Goal: Task Accomplishment & Management: Manage account settings

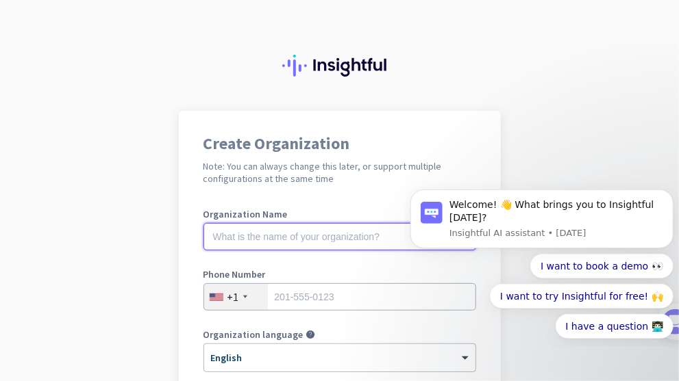
click at [293, 236] on input "text" at bounding box center [339, 236] width 273 height 27
type input "ABS Partners Real Estate, LLC"
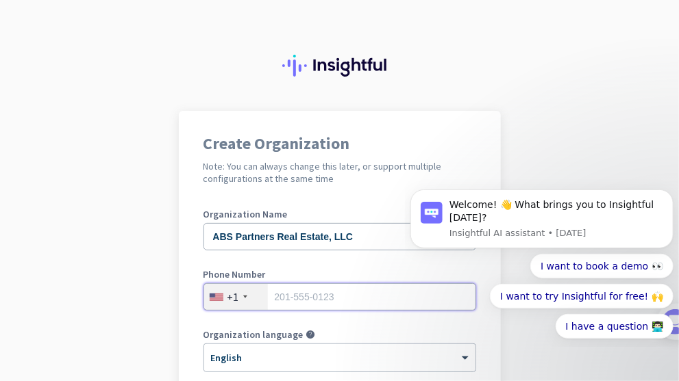
type input "2124002353"
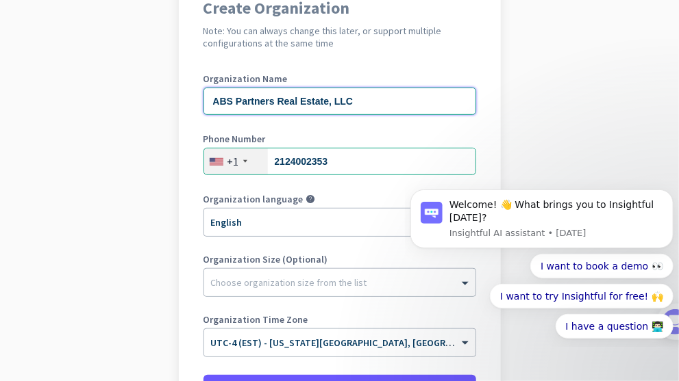
scroll to position [137, 0]
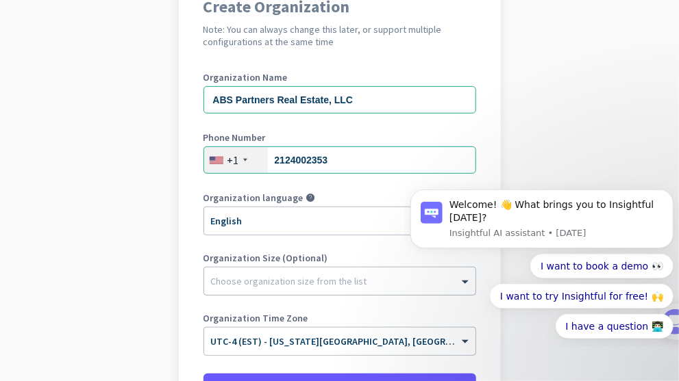
click at [256, 283] on div at bounding box center [339, 278] width 271 height 14
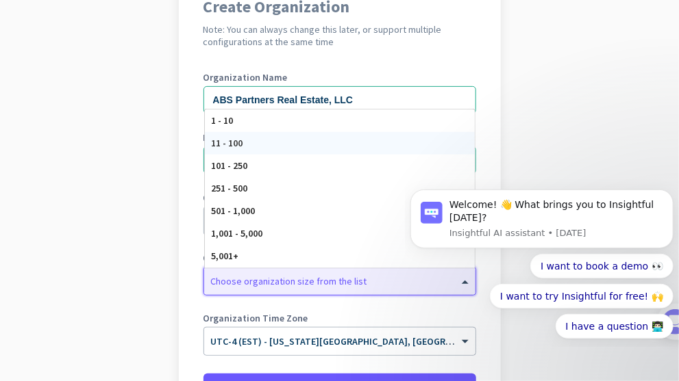
click at [229, 147] on span "11 - 100" at bounding box center [228, 143] width 32 height 12
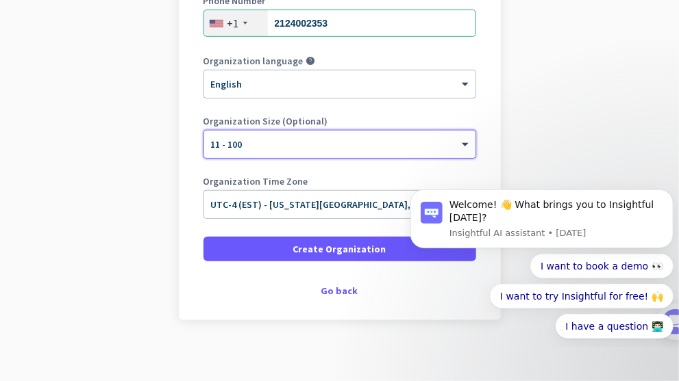
scroll to position [281, 0]
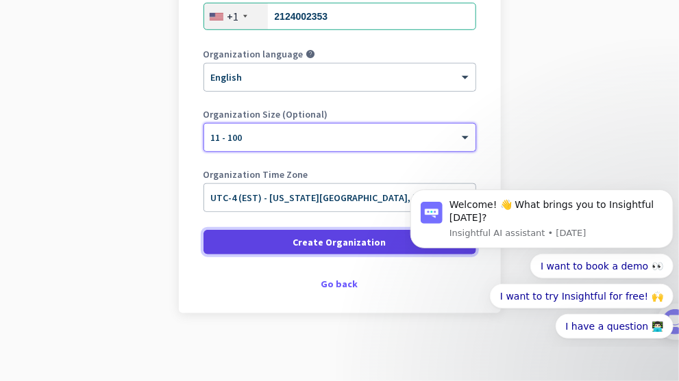
click at [322, 242] on span "Create Organization" at bounding box center [339, 243] width 93 height 14
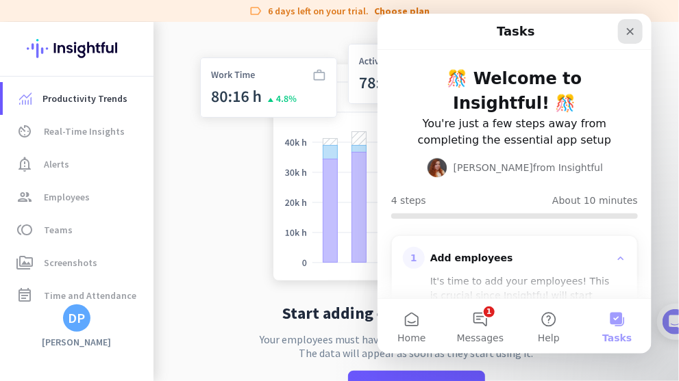
click at [630, 32] on icon "Close" at bounding box center [629, 30] width 11 height 11
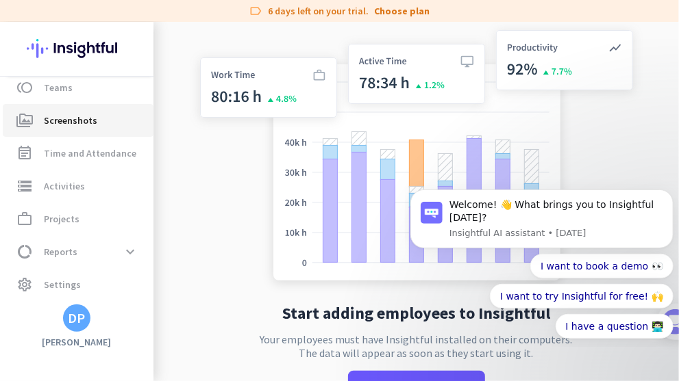
scroll to position [144, 0]
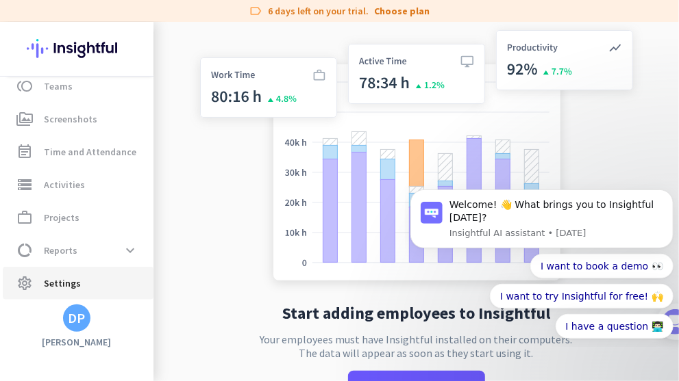
click at [51, 279] on span "Settings" at bounding box center [62, 283] width 37 height 16
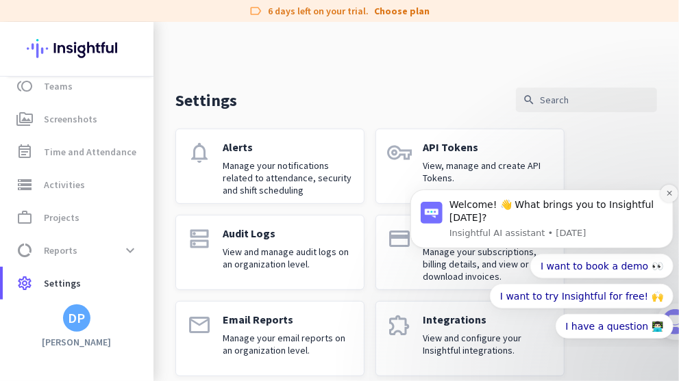
click at [666, 195] on icon "Dismiss notification" at bounding box center [669, 193] width 8 height 8
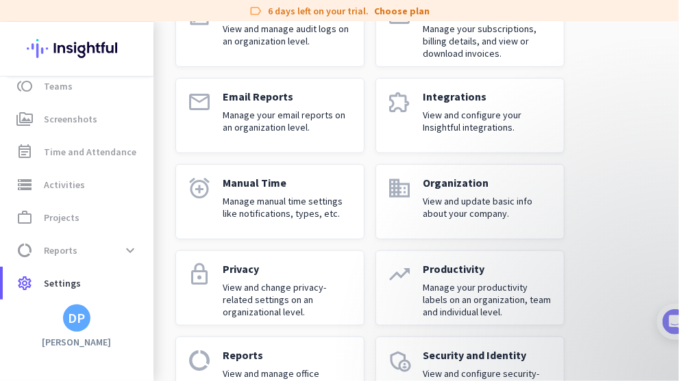
scroll to position [448, 0]
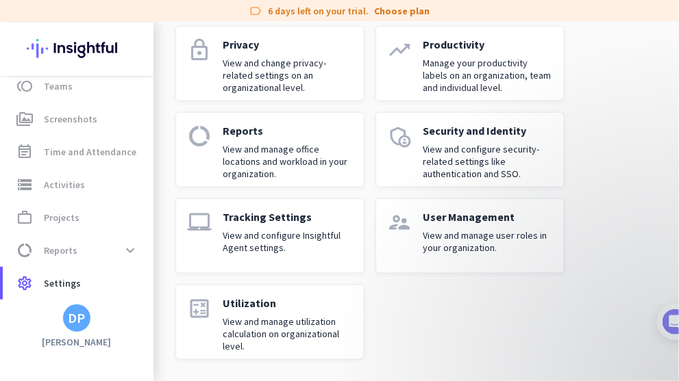
click at [448, 224] on div "User Management View and manage user roles in your organization." at bounding box center [488, 236] width 130 height 52
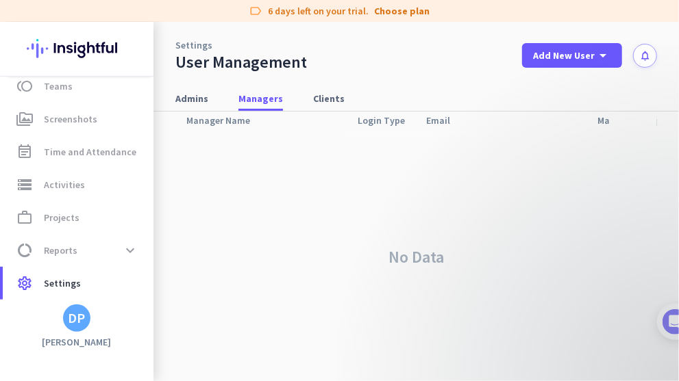
scroll to position [61, 0]
click at [201, 97] on span "Admins" at bounding box center [191, 99] width 33 height 14
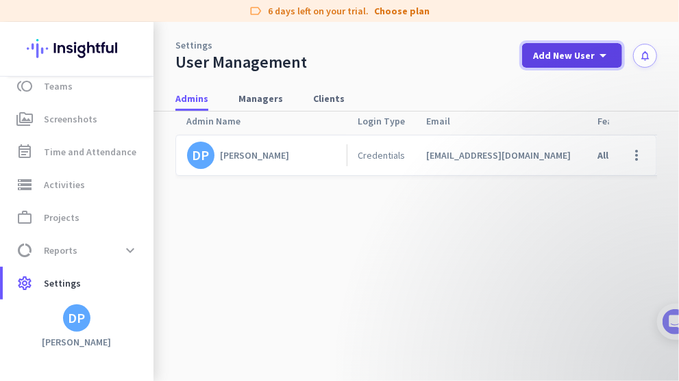
click at [564, 58] on span "Add New User" at bounding box center [564, 56] width 62 height 14
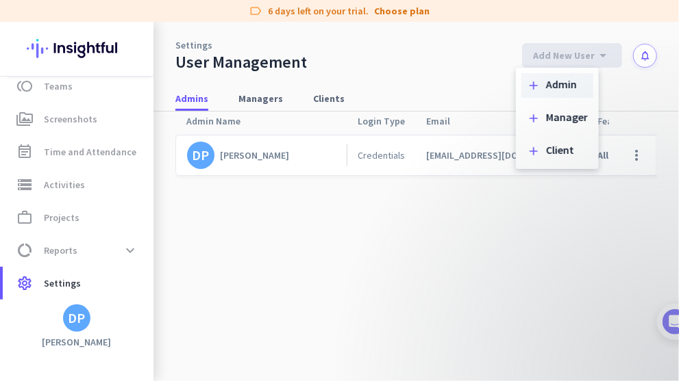
click at [541, 80] on div "add Admin" at bounding box center [557, 85] width 72 height 25
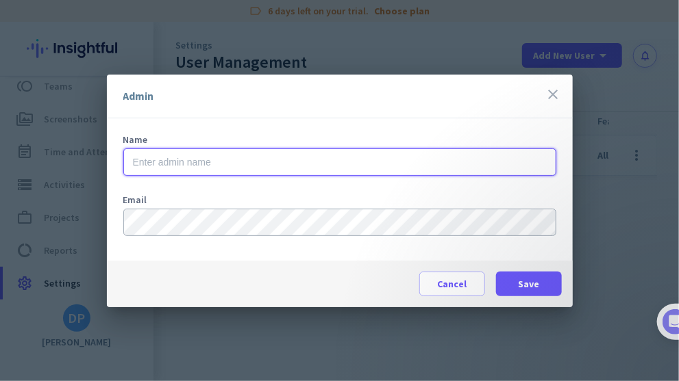
click at [138, 166] on input "text" at bounding box center [339, 162] width 433 height 27
type input "redeye"
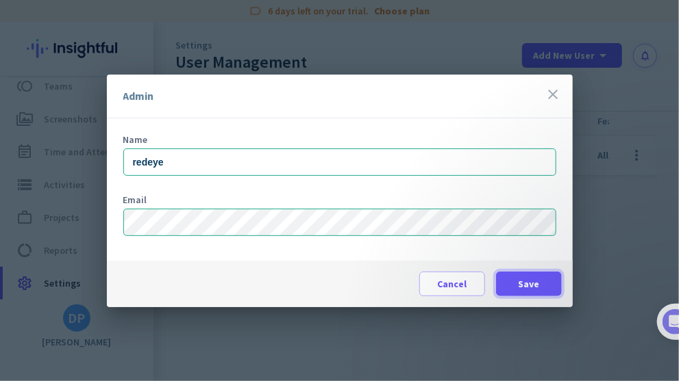
click at [514, 285] on span at bounding box center [529, 284] width 66 height 33
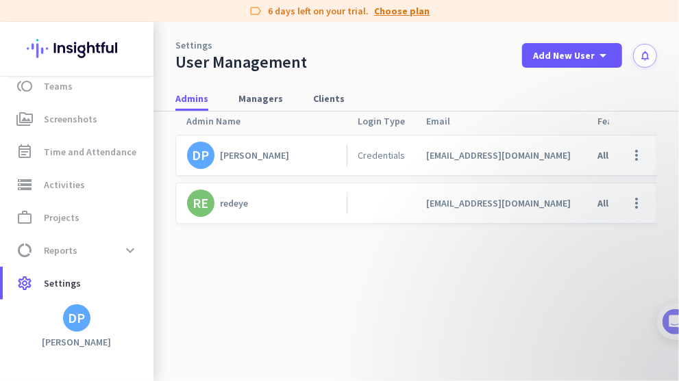
click at [390, 11] on link "Choose plan" at bounding box center [402, 11] width 55 height 14
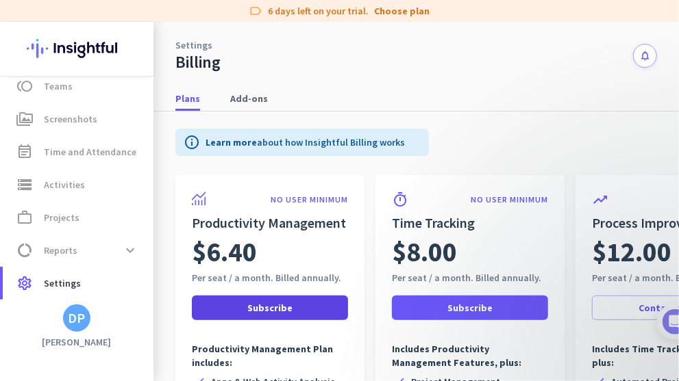
drag, startPoint x: 250, startPoint y: 331, endPoint x: 264, endPoint y: 316, distance: 20.9
click at [250, 331] on div "NO USER MINIMUM Productivity Management $6.40 Per seat / a month. Billed annual…" at bounding box center [269, 373] width 189 height 397
click at [255, 308] on span "Subscribe" at bounding box center [269, 308] width 45 height 14
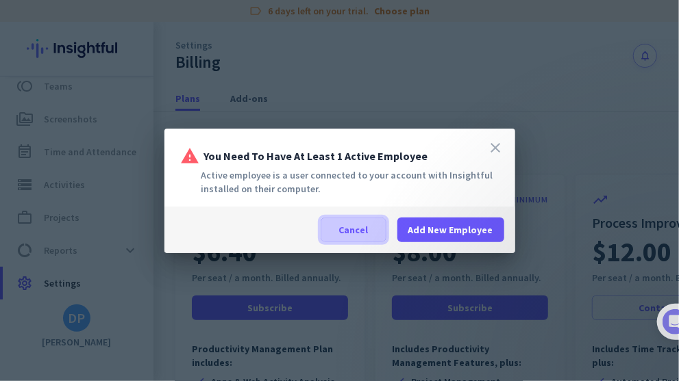
click at [340, 229] on span at bounding box center [353, 230] width 64 height 33
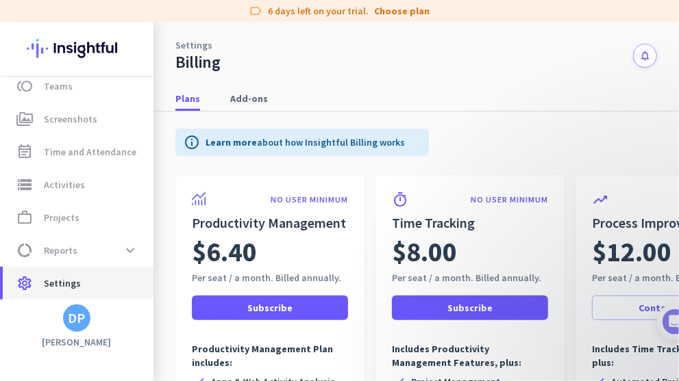
click at [59, 288] on span "Settings" at bounding box center [62, 283] width 37 height 16
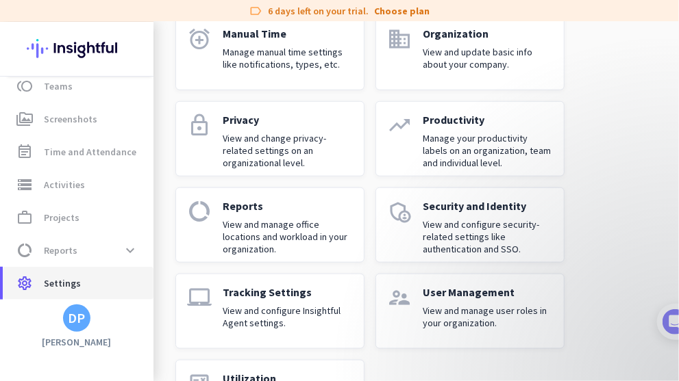
scroll to position [411, 0]
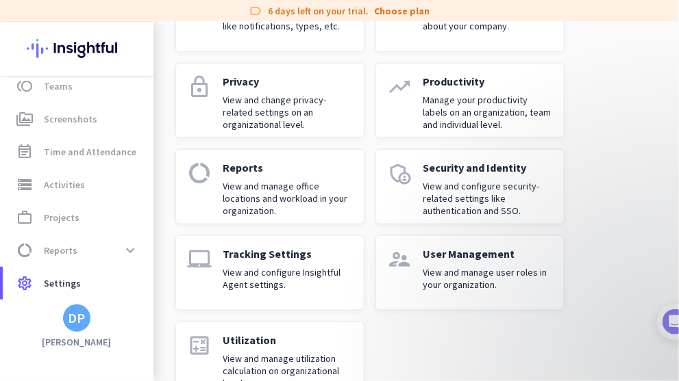
click at [427, 265] on div "User Management View and manage user roles in your organization." at bounding box center [488, 273] width 130 height 52
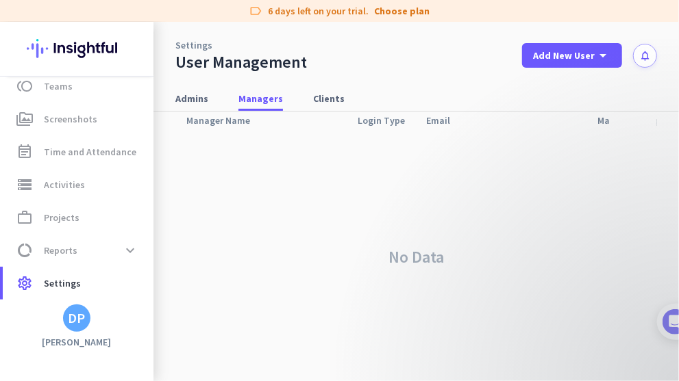
scroll to position [61, 0]
click at [325, 95] on span "Clients" at bounding box center [329, 99] width 32 height 14
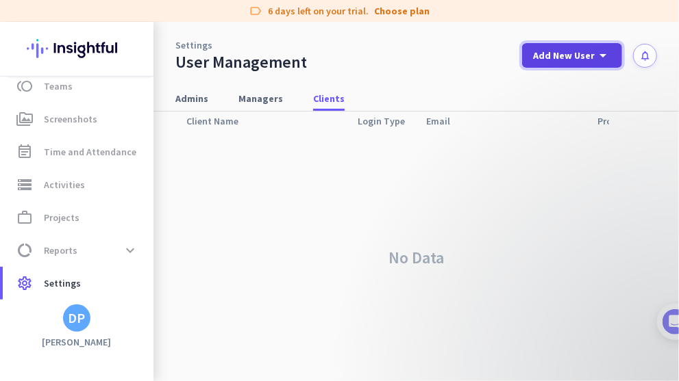
click at [558, 58] on span "Add New User" at bounding box center [564, 56] width 62 height 14
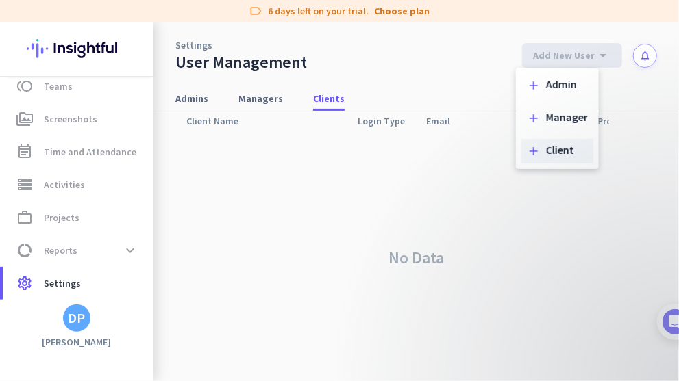
click at [545, 155] on div "add Client" at bounding box center [557, 151] width 72 height 25
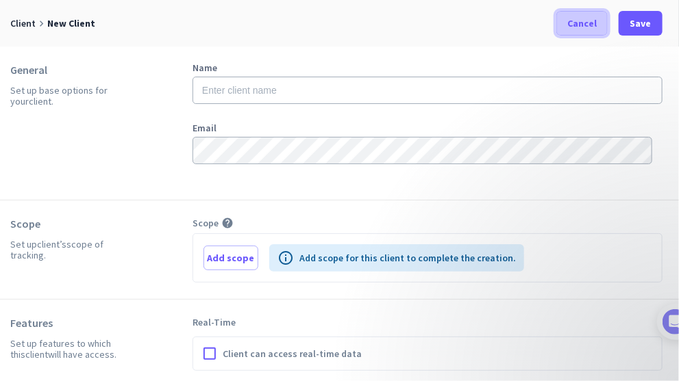
click at [579, 20] on span "Cancel" at bounding box center [581, 23] width 29 height 14
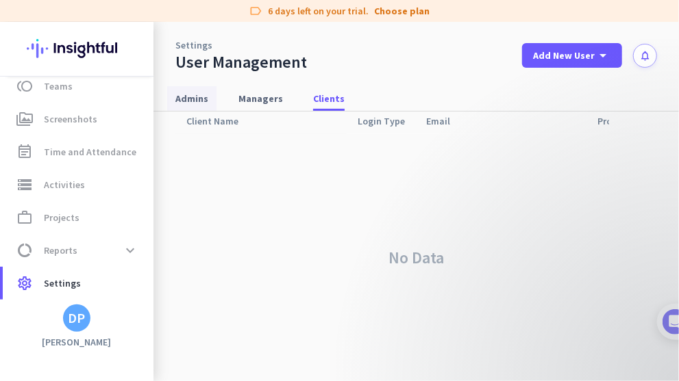
click at [194, 99] on span "Admins" at bounding box center [191, 99] width 33 height 14
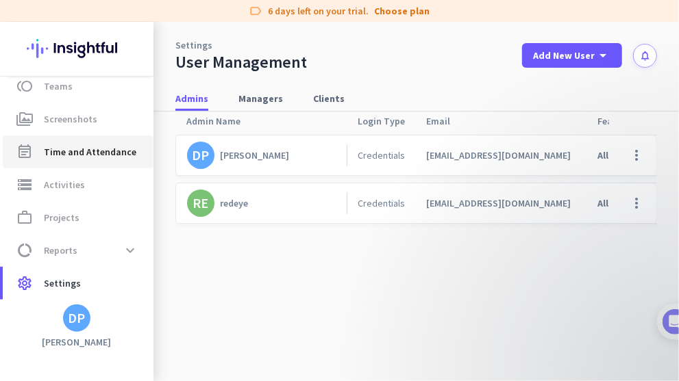
click at [56, 146] on span "Time and Attendance" at bounding box center [90, 152] width 92 height 16
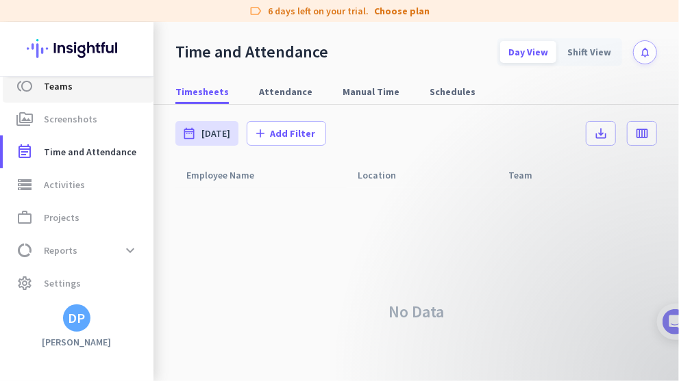
click at [45, 89] on span "Teams" at bounding box center [58, 86] width 29 height 16
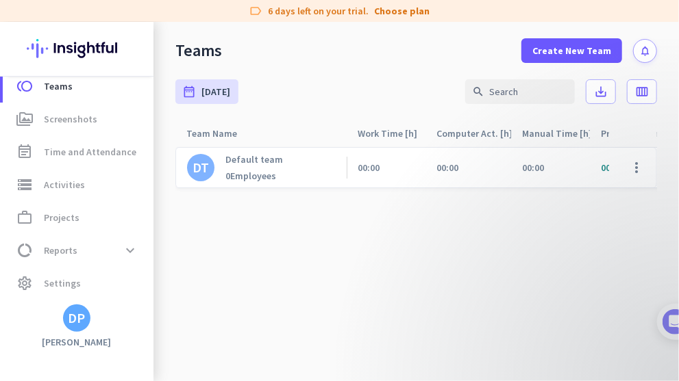
click at [248, 162] on p "Default team" at bounding box center [254, 159] width 58 height 12
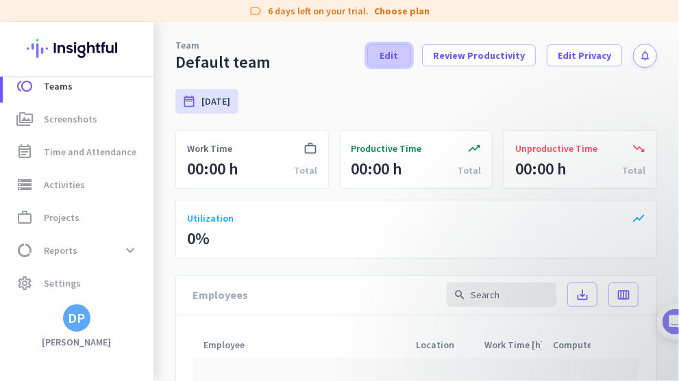
click at [385, 59] on span "Edit" at bounding box center [389, 56] width 18 height 14
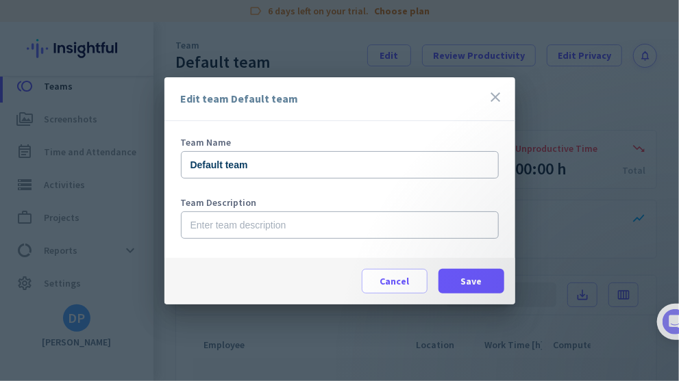
click at [499, 99] on icon "close" at bounding box center [496, 97] width 16 height 16
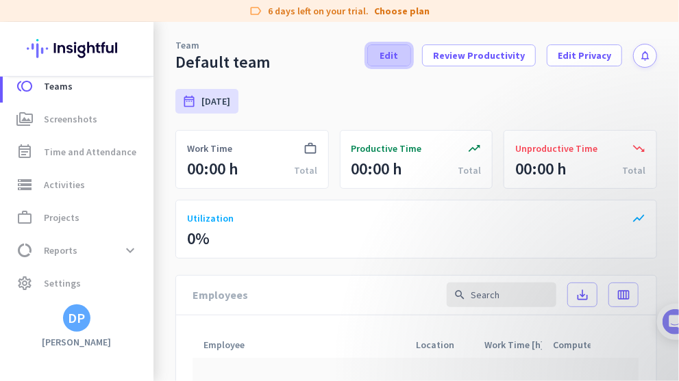
click at [377, 58] on span at bounding box center [389, 55] width 42 height 33
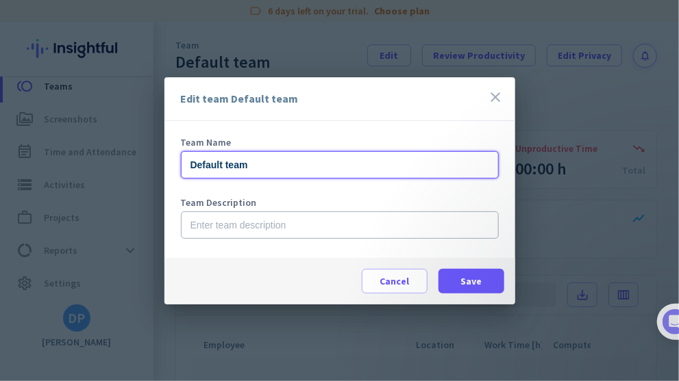
drag, startPoint x: 259, startPoint y: 171, endPoint x: 121, endPoint y: 158, distance: 139.0
click at [121, 158] on div "Edit team Default team close Team Name Default team Team Description Cancel Save" at bounding box center [339, 190] width 679 height 381
type input "ABS Team"
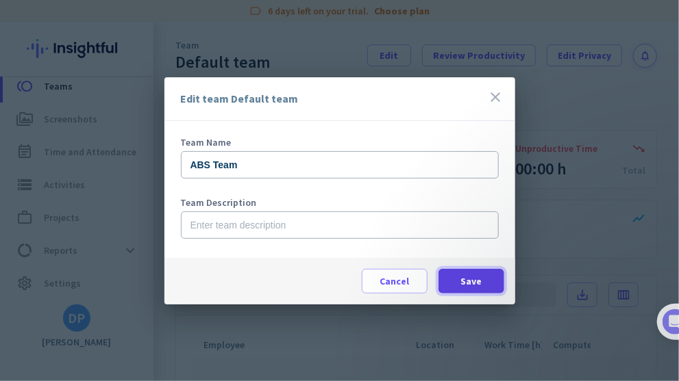
click at [460, 278] on span at bounding box center [471, 281] width 66 height 33
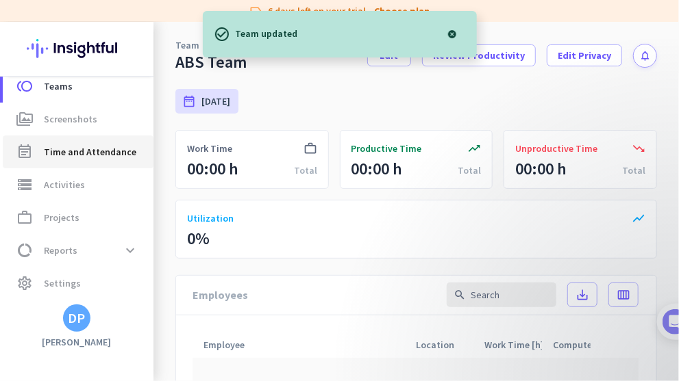
click at [63, 155] on span "Time and Attendance" at bounding box center [90, 152] width 92 height 16
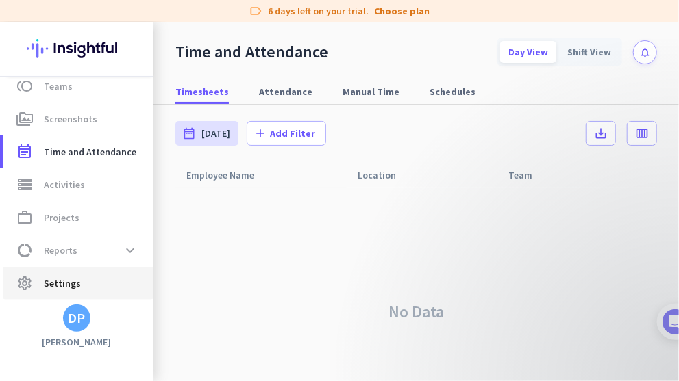
click at [50, 284] on span "Settings" at bounding box center [62, 283] width 37 height 16
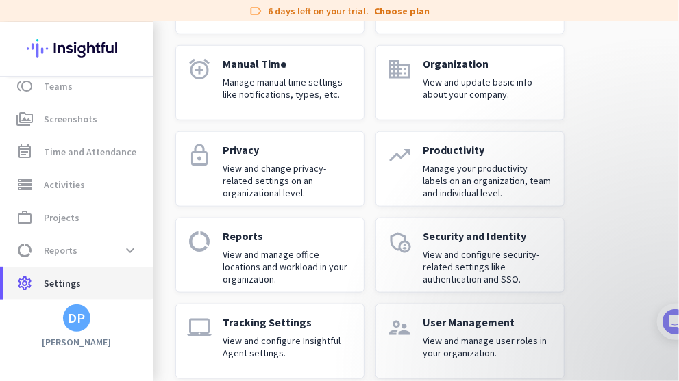
scroll to position [448, 0]
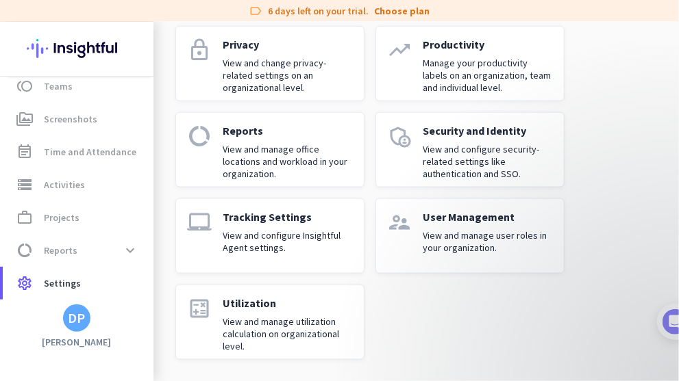
click at [453, 242] on p "View and manage user roles in your organization." at bounding box center [488, 241] width 130 height 25
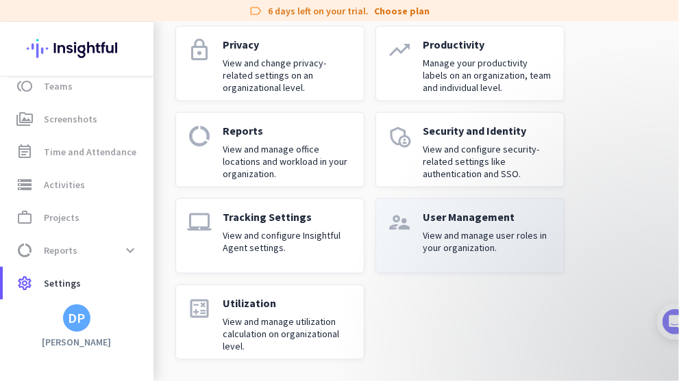
scroll to position [61, 0]
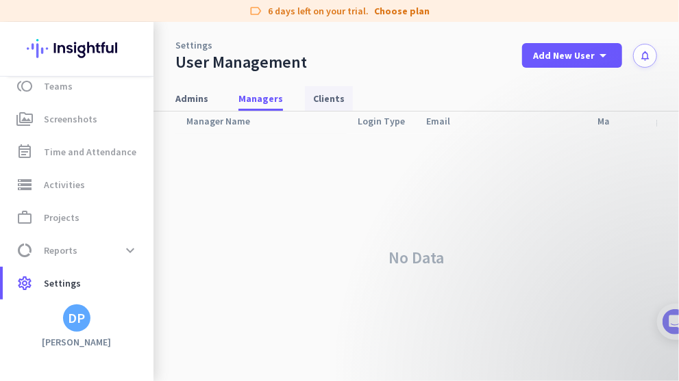
click at [313, 98] on span "Clients" at bounding box center [329, 99] width 32 height 14
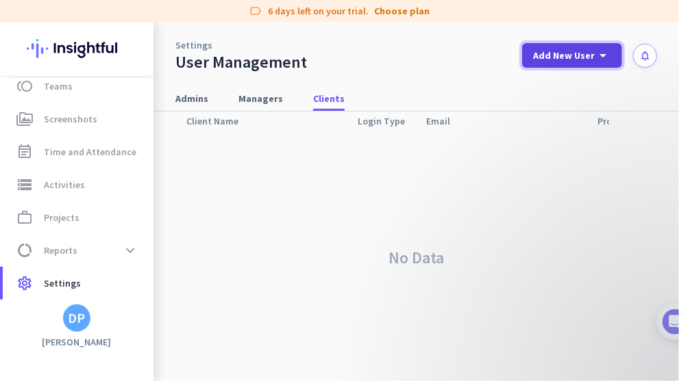
click at [594, 58] on icon "arrow_drop_down" at bounding box center [602, 55] width 16 height 16
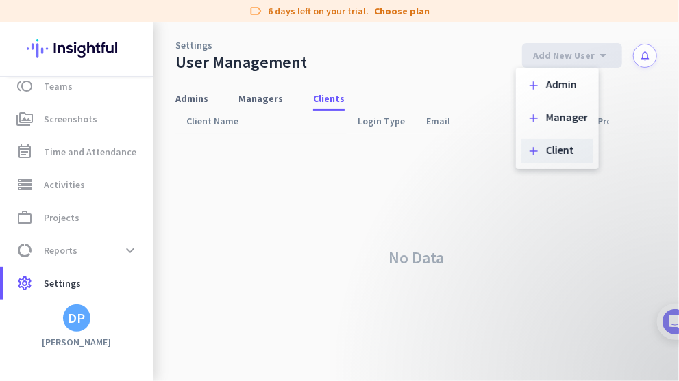
click at [555, 154] on div "Client" at bounding box center [560, 152] width 28 height 14
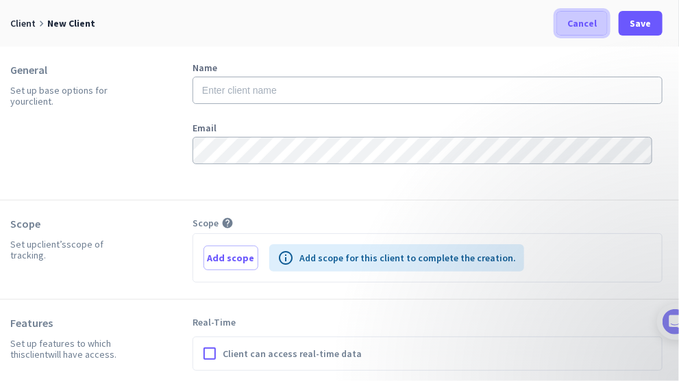
click at [576, 27] on span "Cancel" at bounding box center [581, 23] width 29 height 14
